Goal: Navigation & Orientation: Find specific page/section

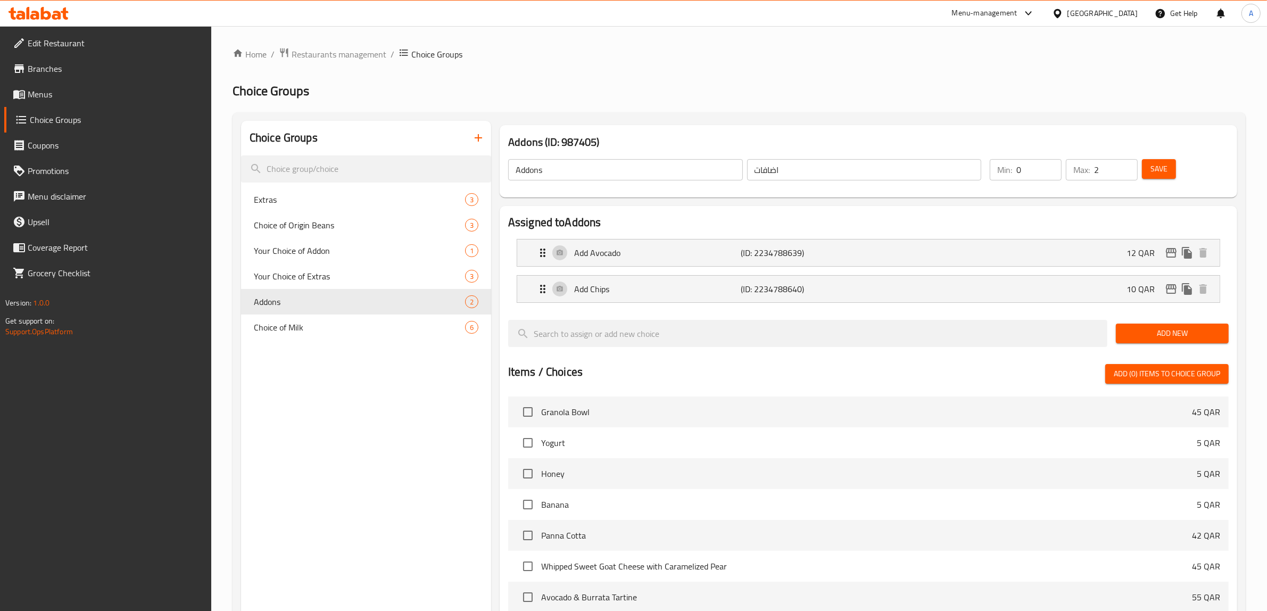
click at [1125, 13] on div "[GEOGRAPHIC_DATA]" at bounding box center [1102, 13] width 70 height 12
click at [1000, 112] on div "[GEOGRAPHIC_DATA]" at bounding box center [1021, 109] width 87 height 24
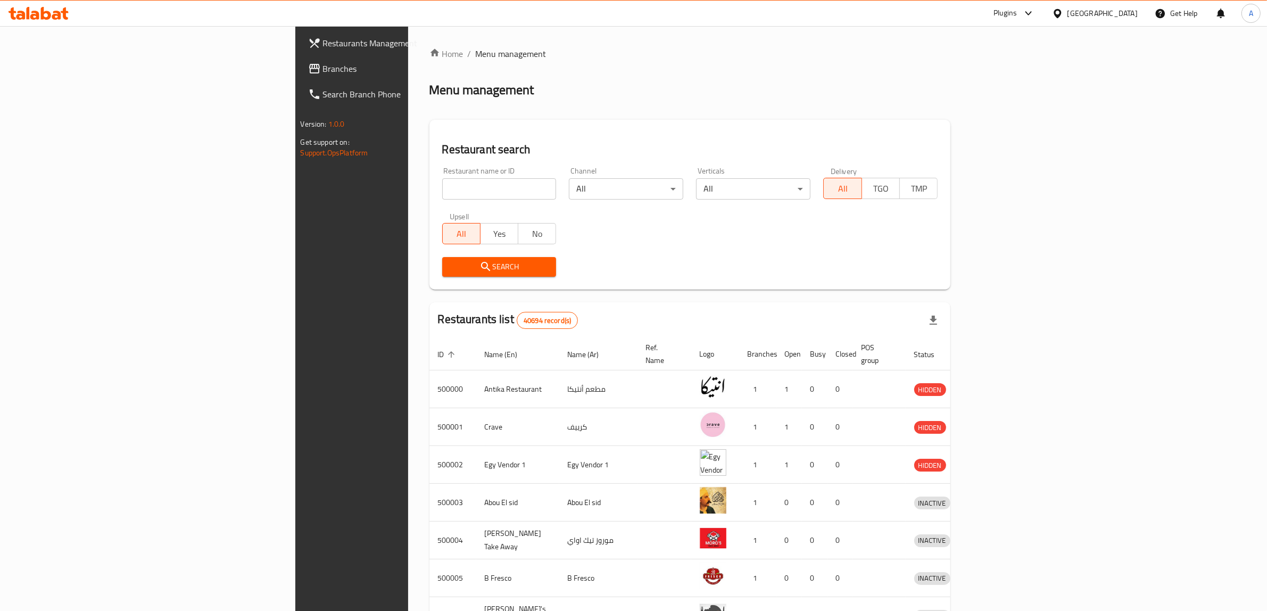
drag, startPoint x: 76, startPoint y: 72, endPoint x: 98, endPoint y: 78, distance: 23.8
click at [323, 73] on span "Branches" at bounding box center [411, 68] width 176 height 13
click at [442, 178] on input "search" at bounding box center [499, 188] width 114 height 21
click at [442, 175] on div "Restaurant name or ID Restaurant name or ID" at bounding box center [499, 183] width 114 height 32
click at [442, 186] on input "search" at bounding box center [499, 188] width 114 height 21
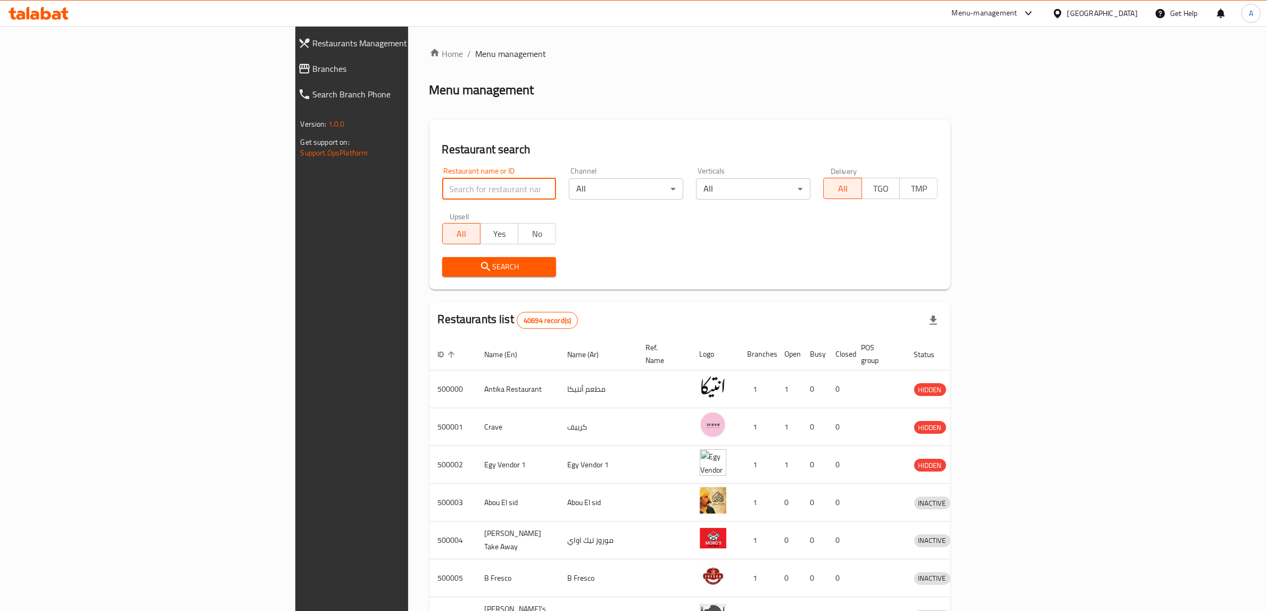
paste input "772260"
type input "772260"
click at [429, 283] on div "Restaurant search Restaurant name or ID 772260 Restaurant name or ID Channel Al…" at bounding box center [689, 205] width 521 height 170
click at [451, 270] on span "Search" at bounding box center [499, 266] width 97 height 13
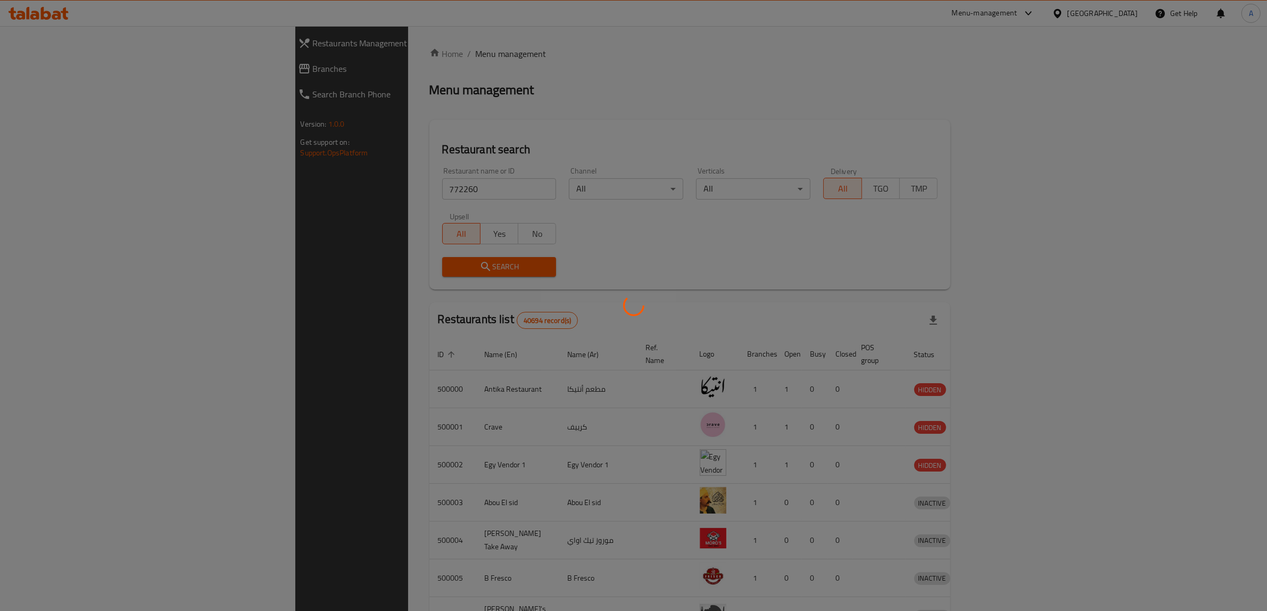
click at [397, 265] on div at bounding box center [633, 305] width 1267 height 611
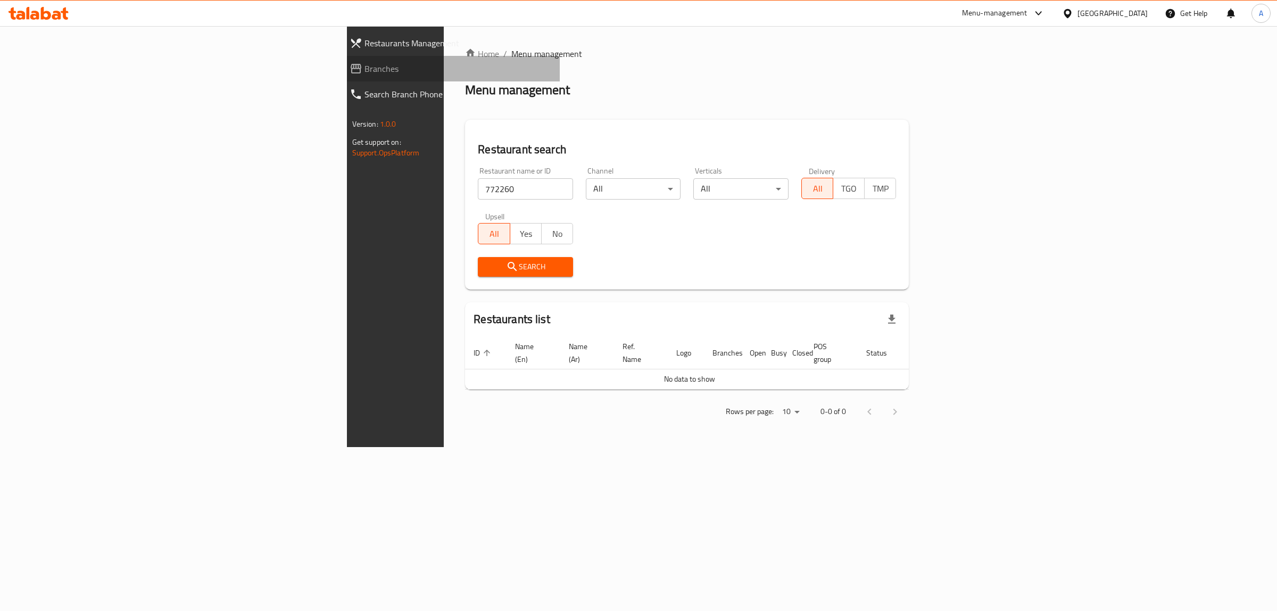
click at [364, 71] on span "Branches" at bounding box center [457, 68] width 187 height 13
